Goal: Information Seeking & Learning: Learn about a topic

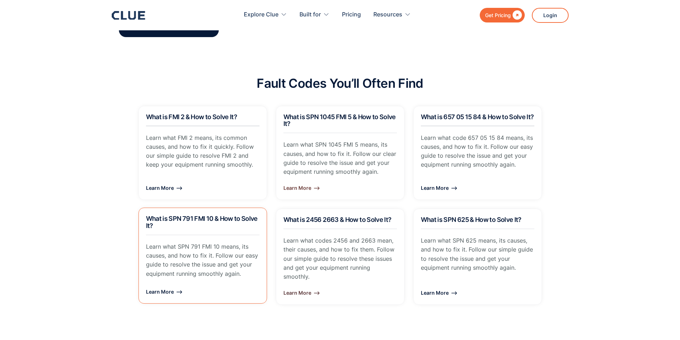
scroll to position [466, 0]
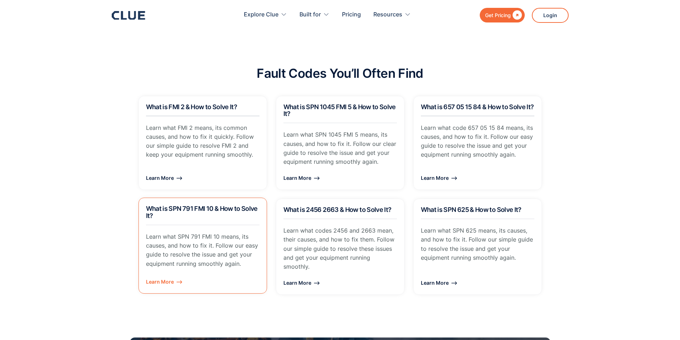
click at [167, 277] on div "Learn More ⟶" at bounding box center [203, 281] width 114 height 9
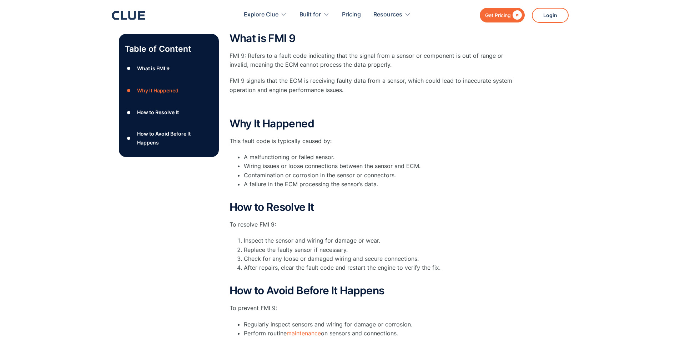
scroll to position [145, 0]
